Goal: Transaction & Acquisition: Purchase product/service

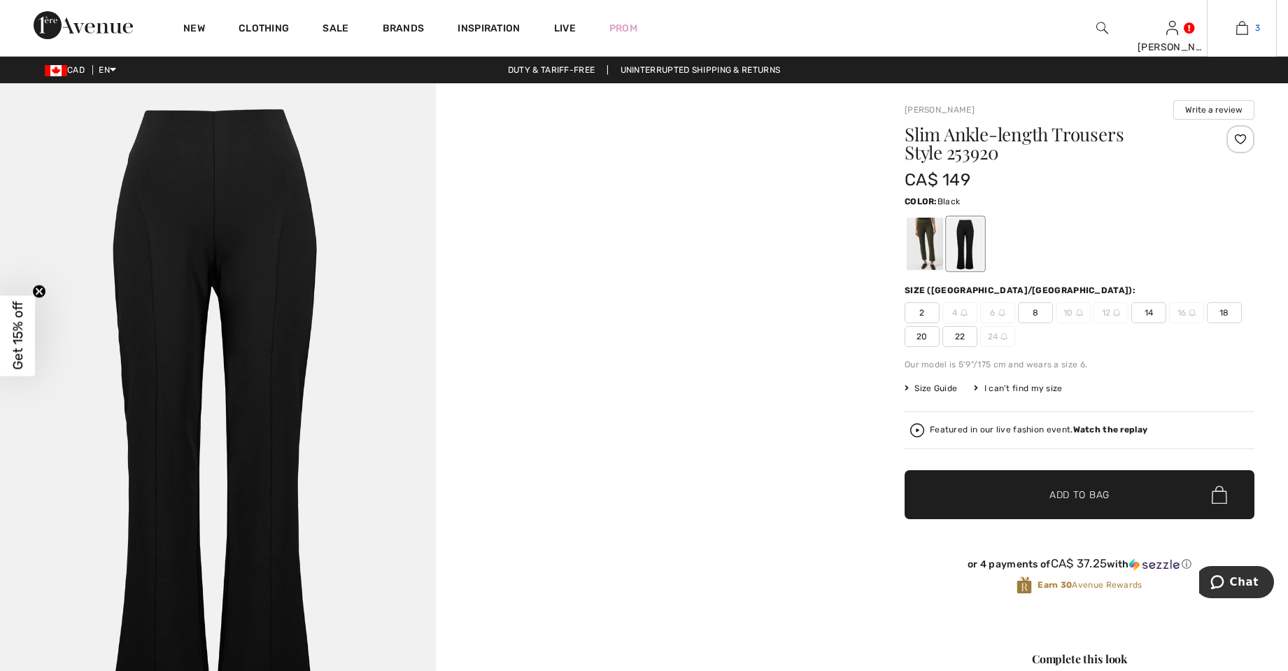
click at [1228, 28] on link "3" at bounding box center [1241, 28] width 69 height 17
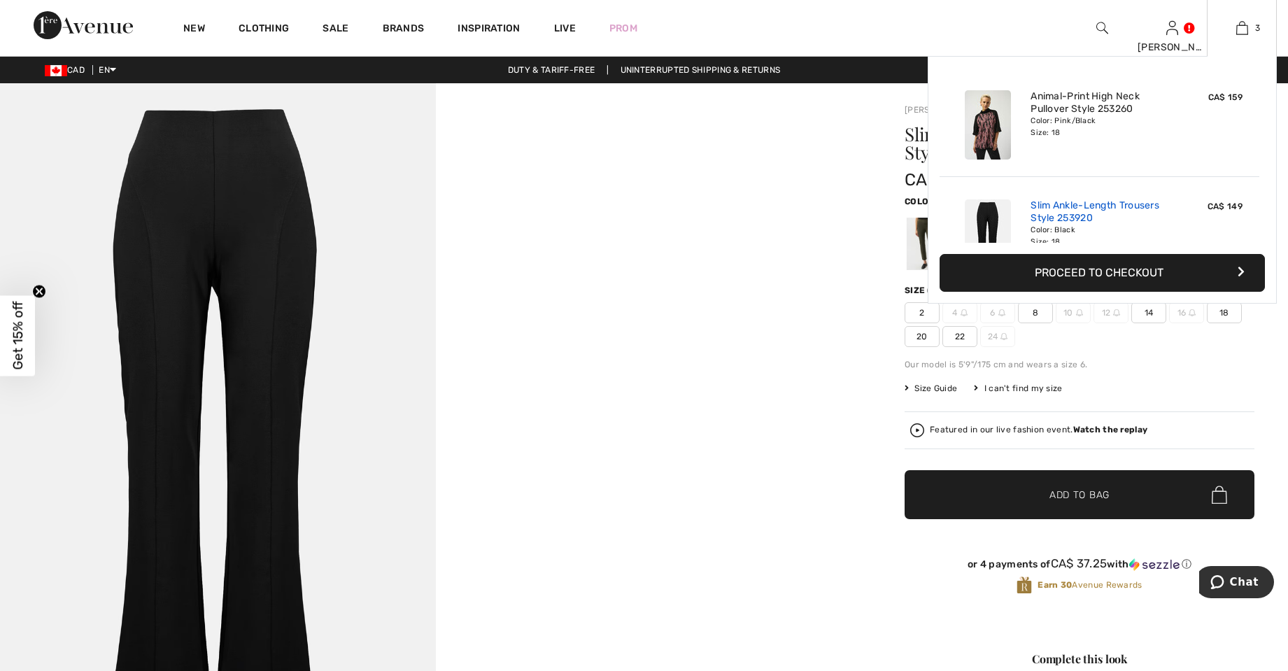
click at [1079, 211] on link "Slim Ankle-Length Trousers Style 253920" at bounding box center [1099, 211] width 138 height 25
click at [1072, 216] on link "Slim Ankle-Length Trousers Style 253920" at bounding box center [1099, 211] width 138 height 25
click at [1042, 103] on link "Animal-Print High Neck Pullover Style 253260" at bounding box center [1099, 102] width 138 height 25
click at [1246, 20] on img at bounding box center [1242, 28] width 12 height 17
click at [816, 301] on video "Your browser does not support the video tag." at bounding box center [654, 192] width 436 height 218
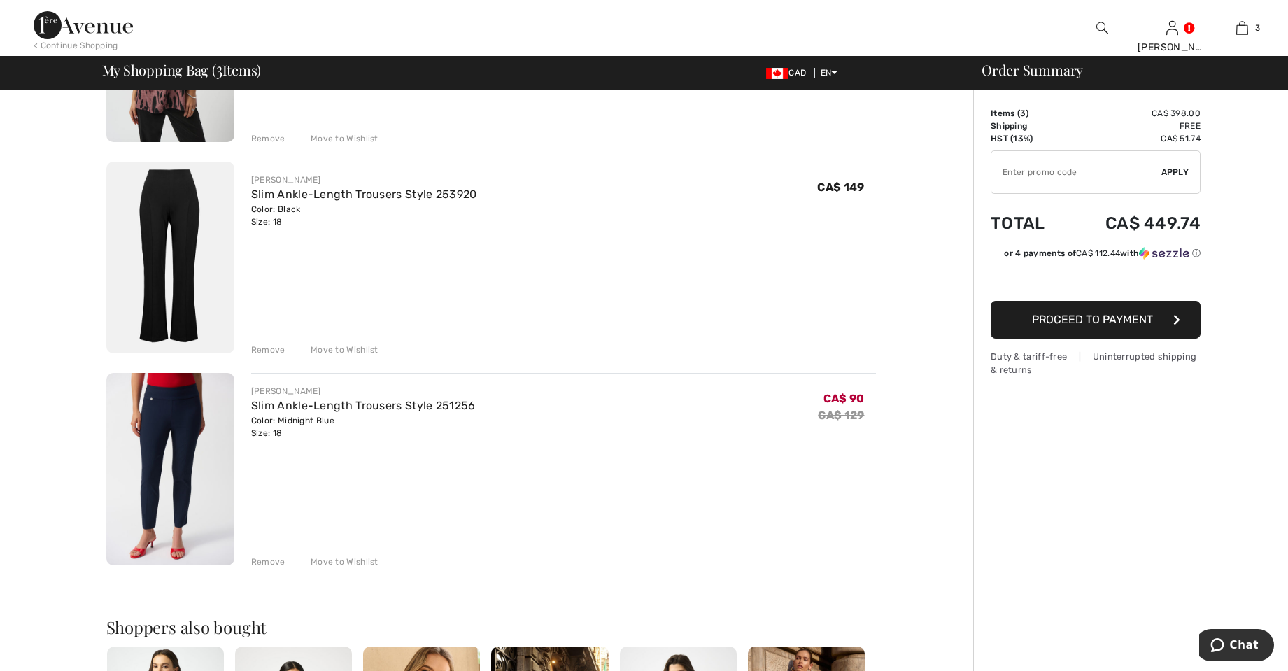
scroll to position [249, 0]
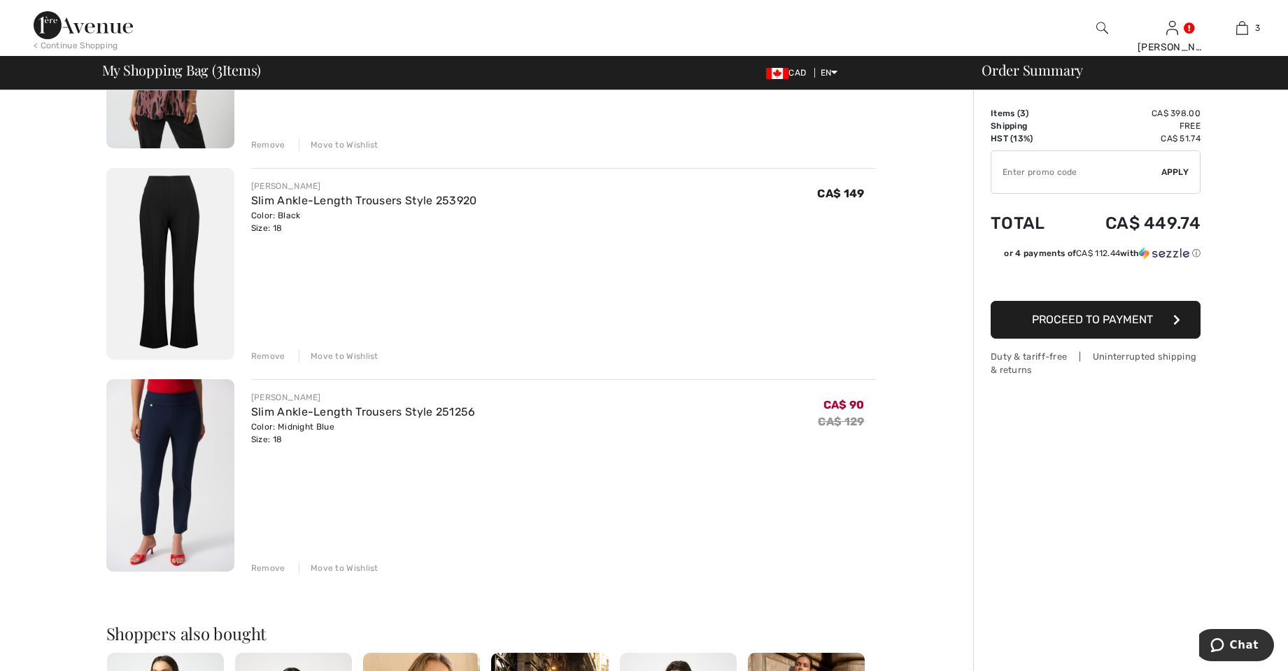
click at [212, 500] on img at bounding box center [170, 475] width 128 height 192
click at [338, 410] on link "Slim Ankle-Length Trousers Style 251256" at bounding box center [363, 411] width 225 height 13
click at [190, 432] on img at bounding box center [170, 475] width 128 height 192
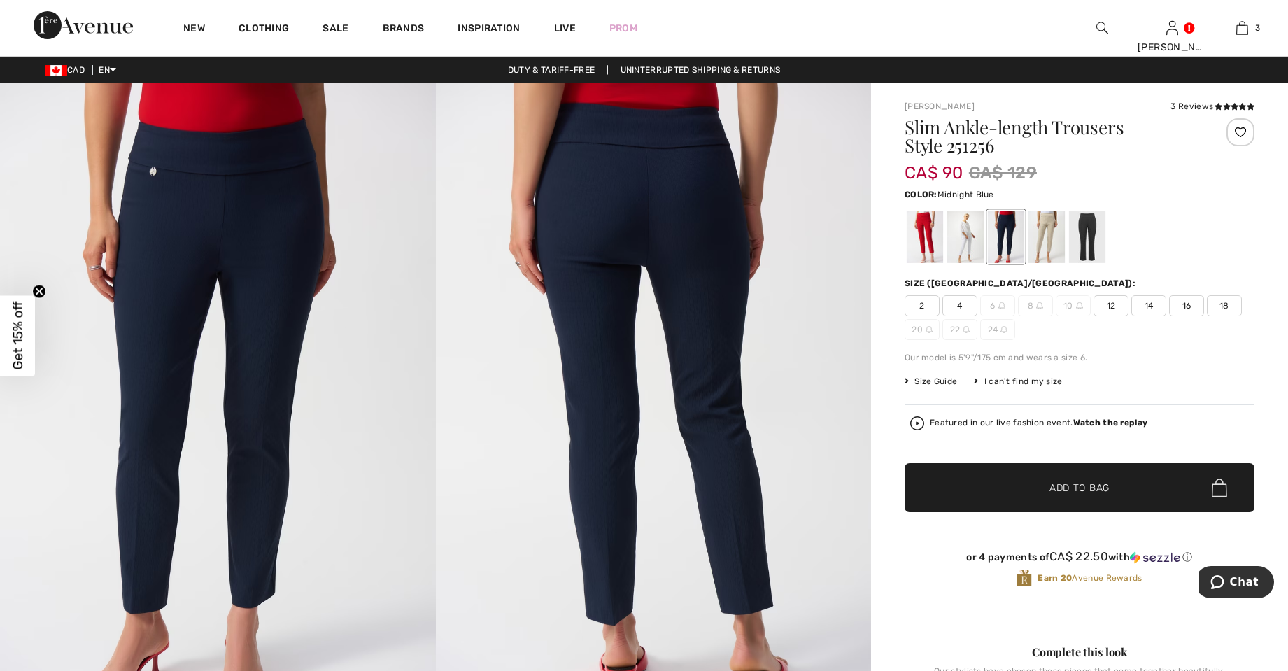
click at [1091, 237] on div at bounding box center [1087, 237] width 36 height 52
